Goal: Check status: Check status

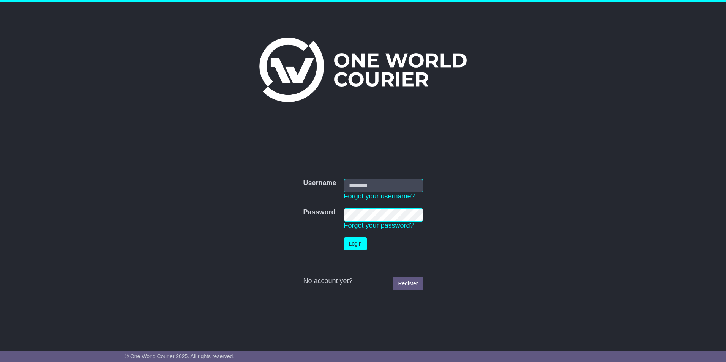
type input "**********"
click at [356, 246] on button "Login" at bounding box center [355, 243] width 23 height 13
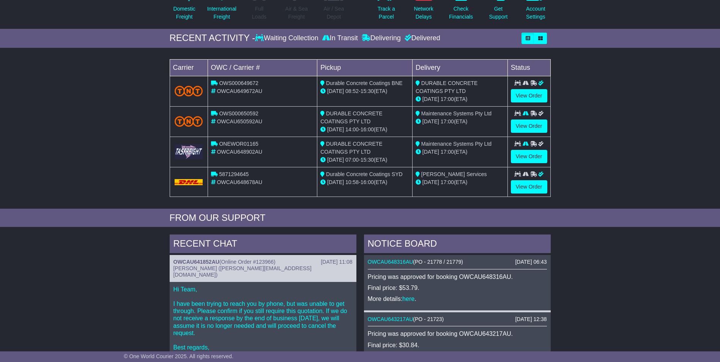
scroll to position [114, 0]
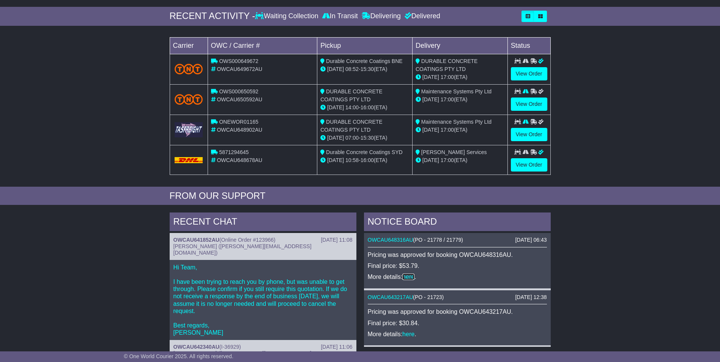
click at [412, 277] on link "here" at bounding box center [409, 277] width 12 height 6
click at [524, 131] on link "View Order" at bounding box center [529, 134] width 36 height 13
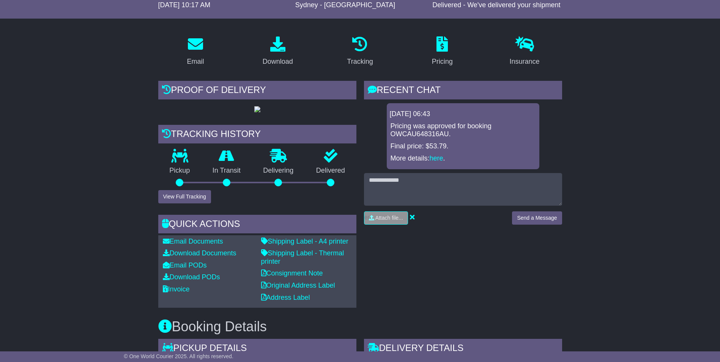
scroll to position [96, 0]
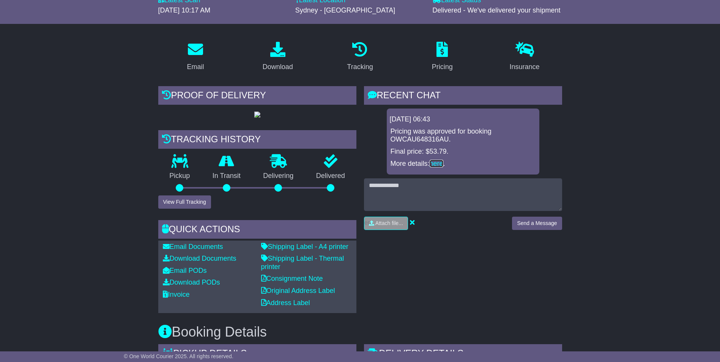
click at [442, 163] on link "here" at bounding box center [437, 164] width 14 height 8
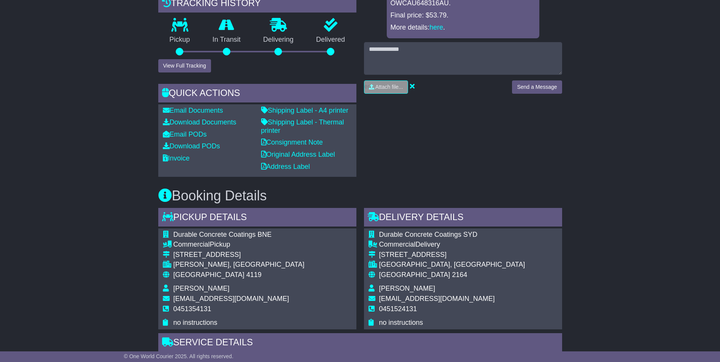
scroll to position [96, 0]
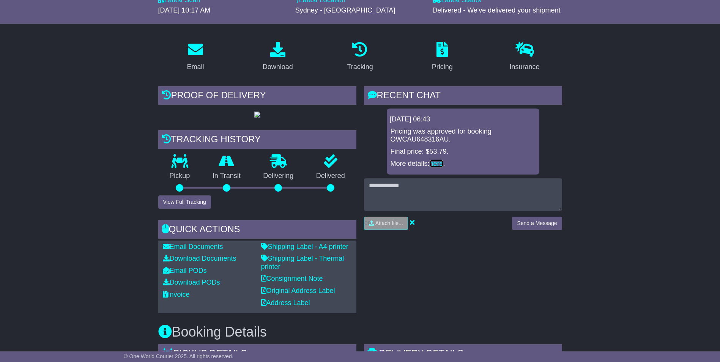
click at [440, 163] on link "here" at bounding box center [437, 164] width 14 height 8
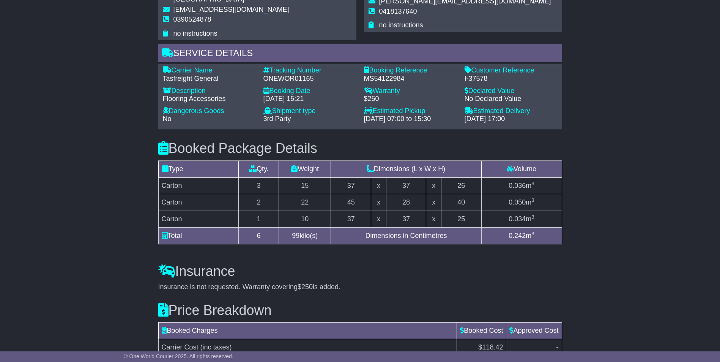
scroll to position [380, 0]
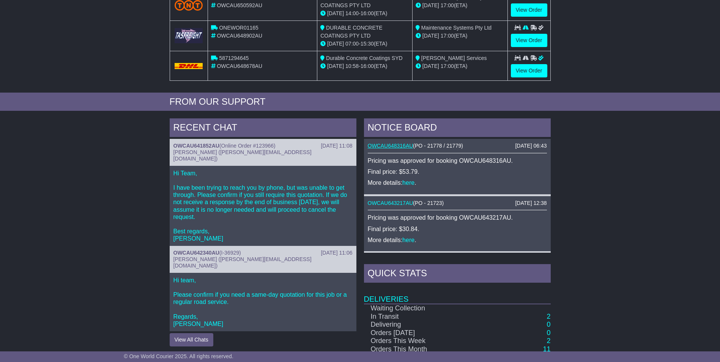
scroll to position [228, 0]
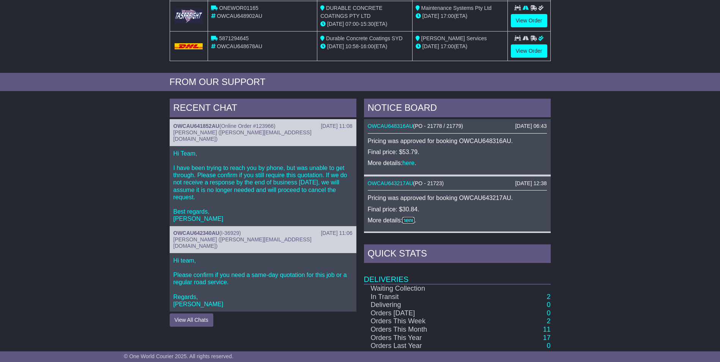
click at [409, 221] on link "here" at bounding box center [409, 220] width 12 height 6
